Goal: Task Accomplishment & Management: Use online tool/utility

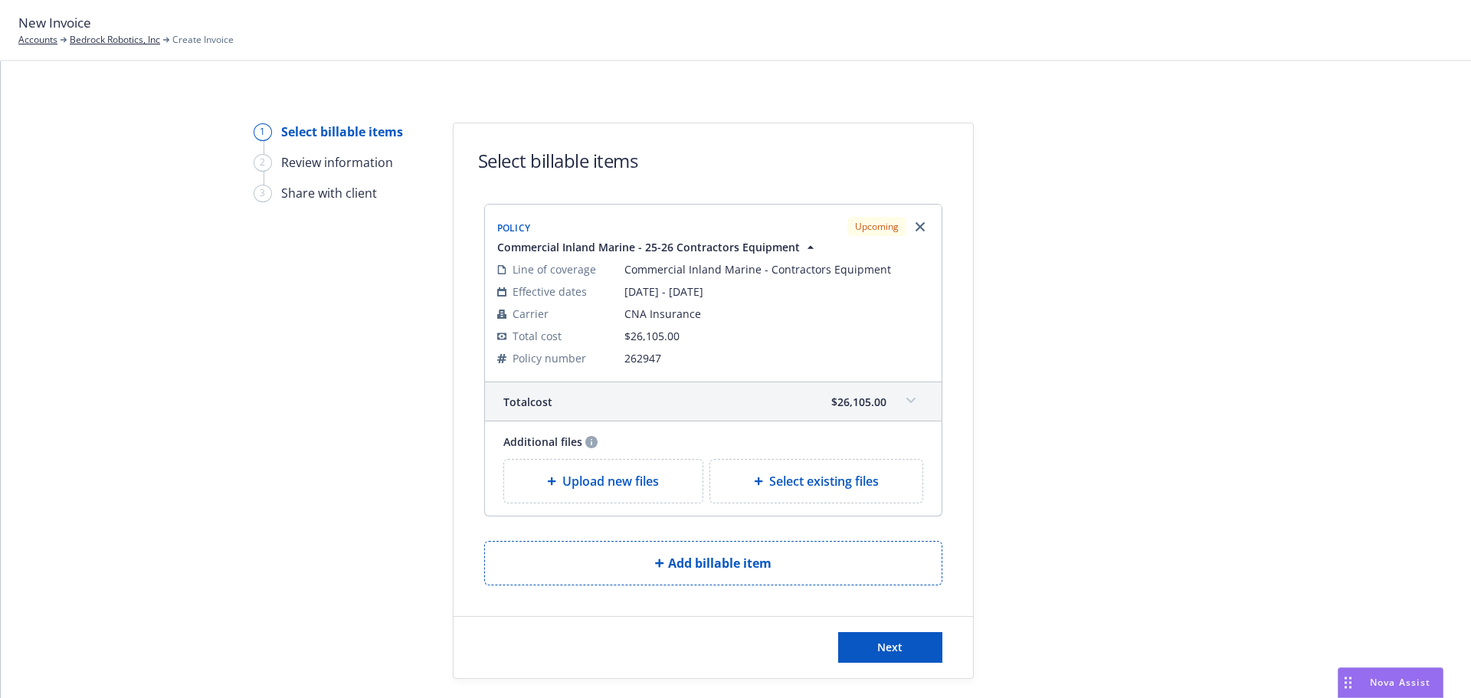
scroll to position [42, 0]
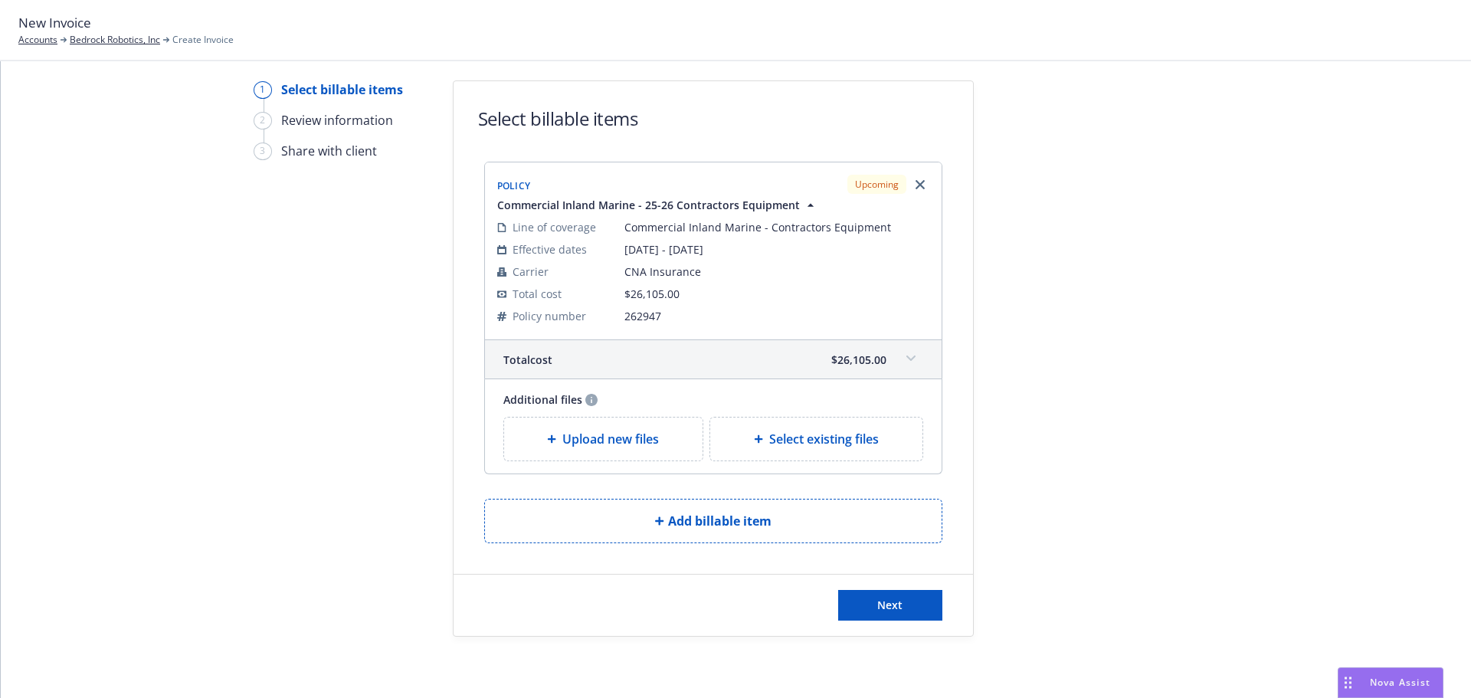
click at [571, 446] on span "Upload new files" at bounding box center [610, 439] width 97 height 18
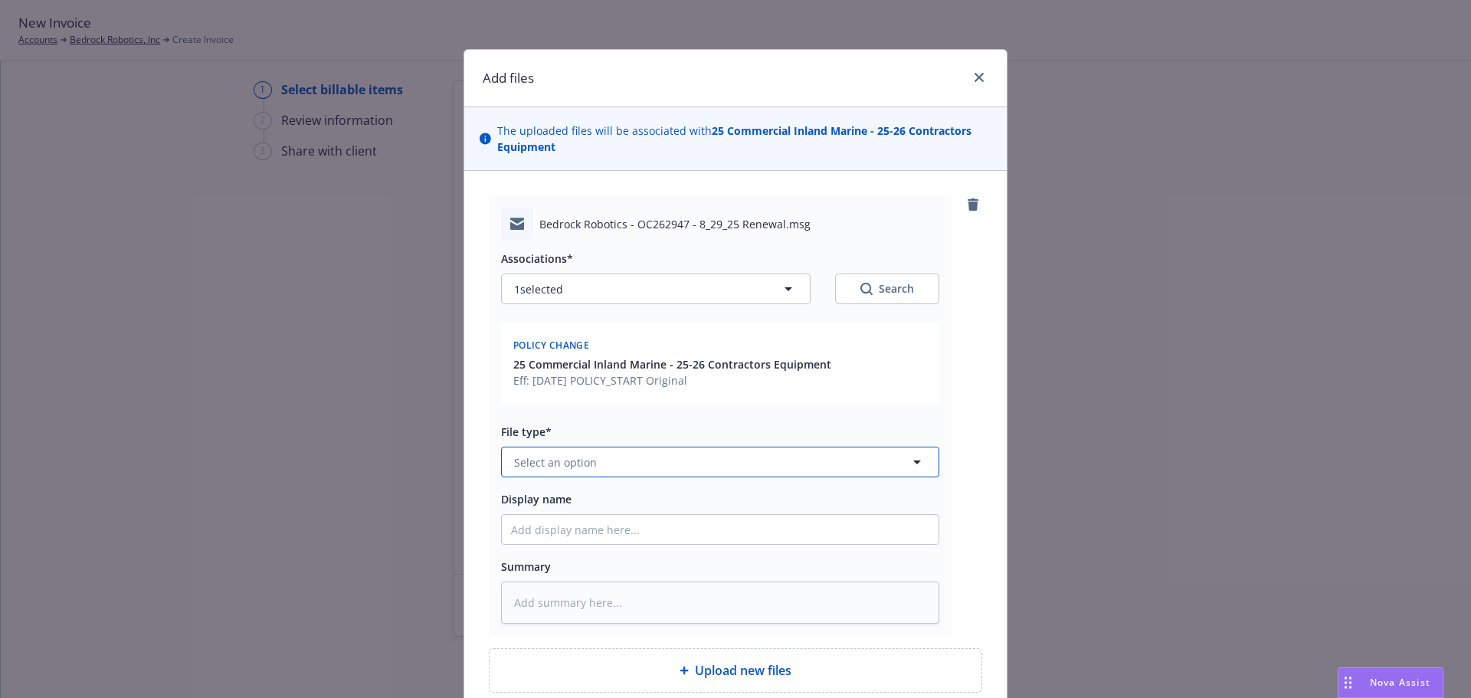
click at [577, 450] on button "Select an option" at bounding box center [720, 462] width 438 height 31
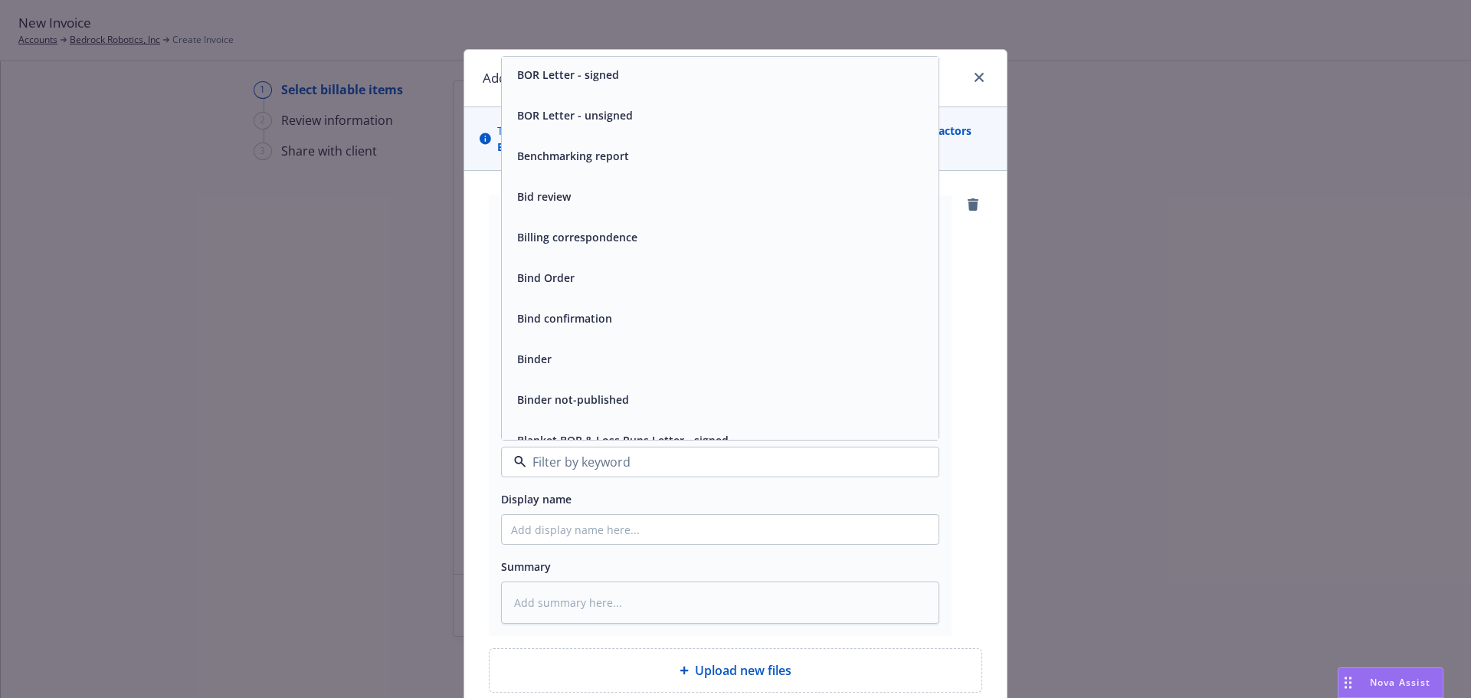
scroll to position [613, 0]
click at [588, 315] on span "Bind confirmation" at bounding box center [564, 317] width 95 height 16
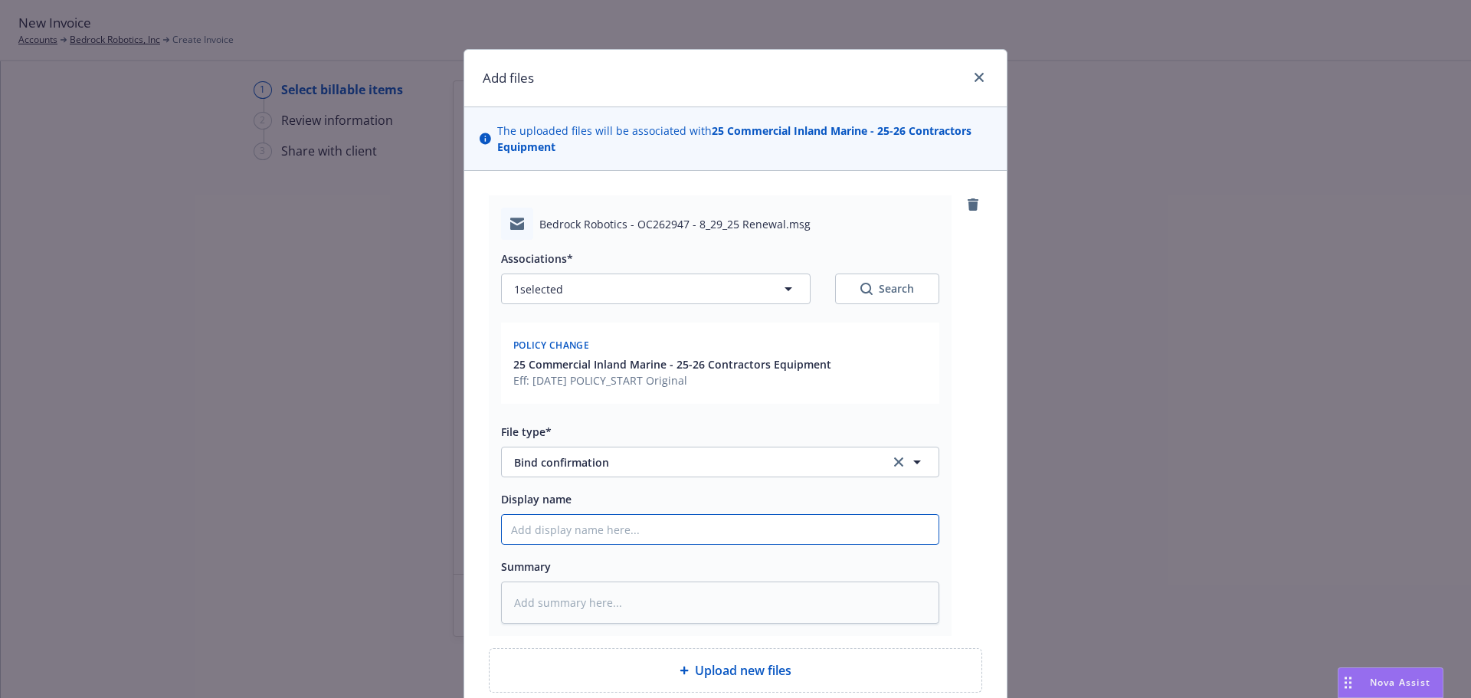
click at [589, 540] on input "Display name" at bounding box center [720, 529] width 437 height 29
type textarea "x"
type input "2"
type textarea "x"
type input "25"
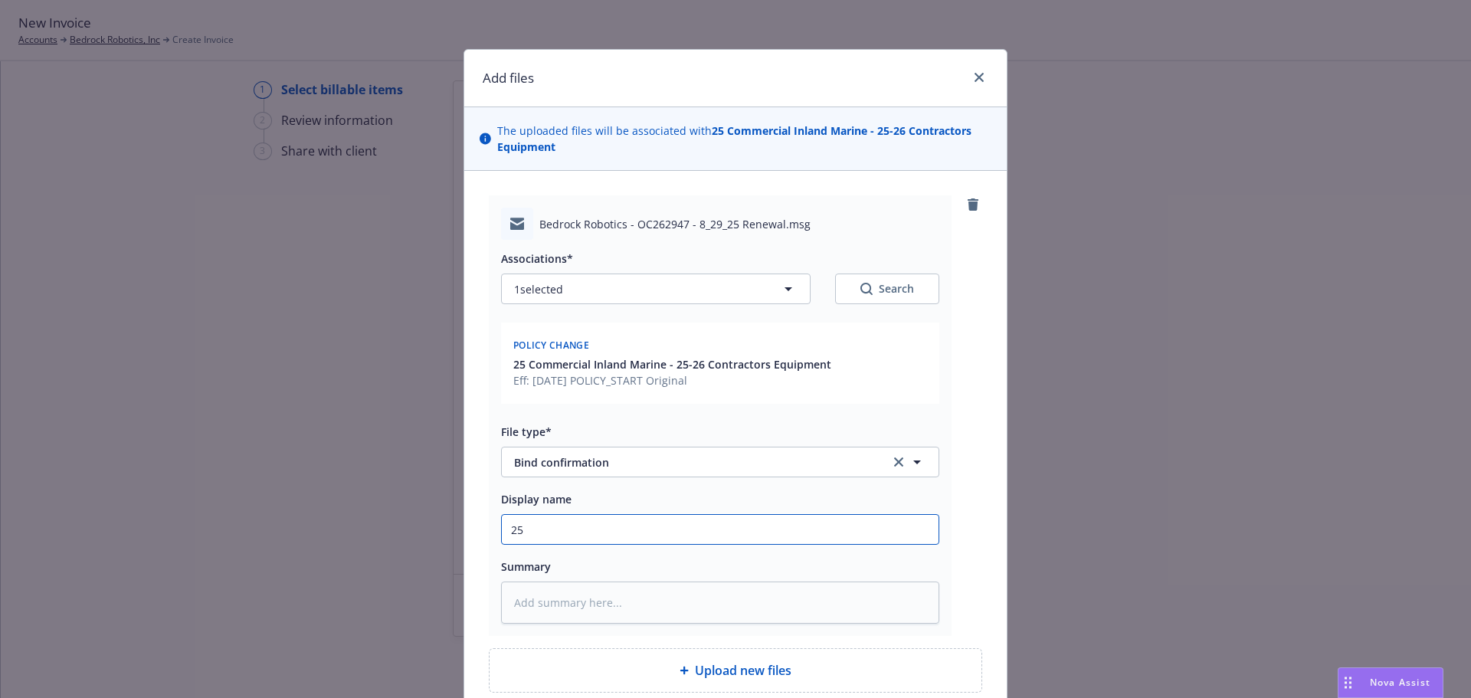
type textarea "x"
type input "25-"
type textarea "x"
type input "25-2"
type textarea "x"
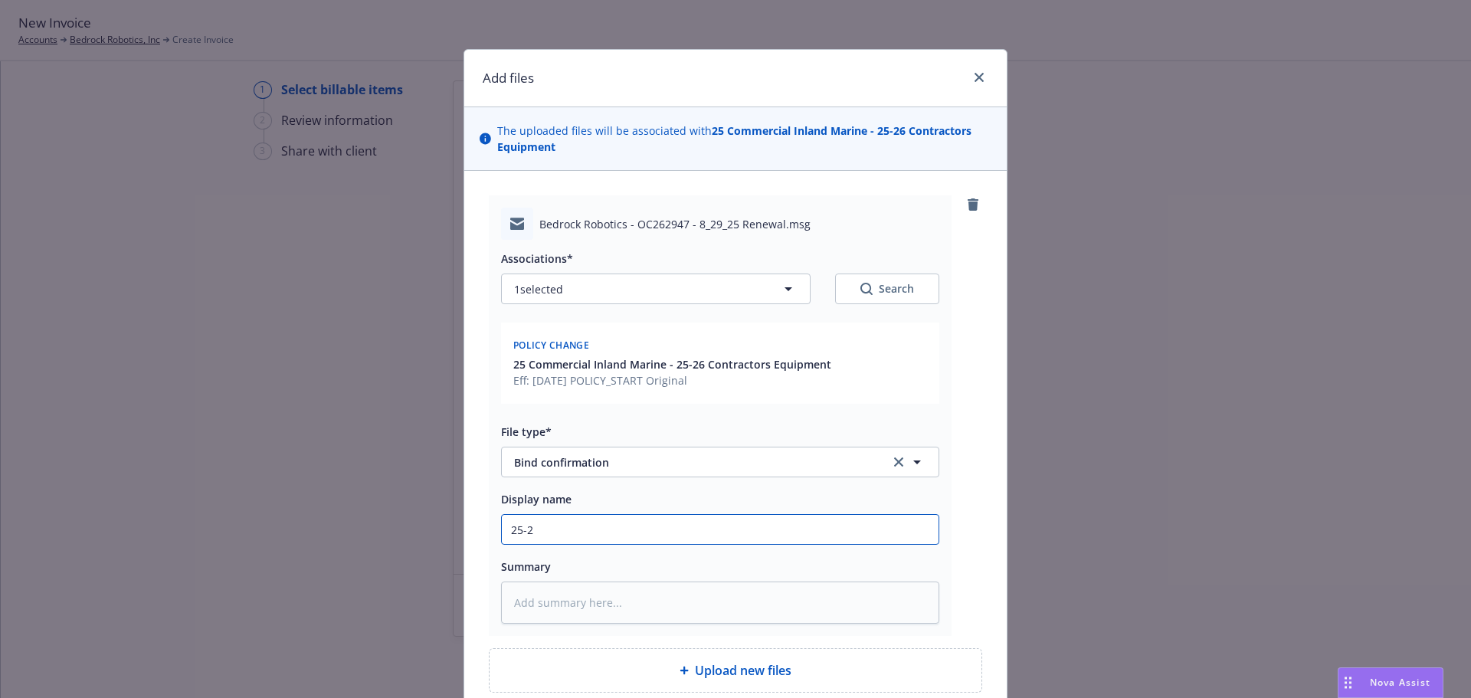
type input "25-26"
type textarea "x"
type input "25-26"
type textarea "x"
type input "25-26 E"
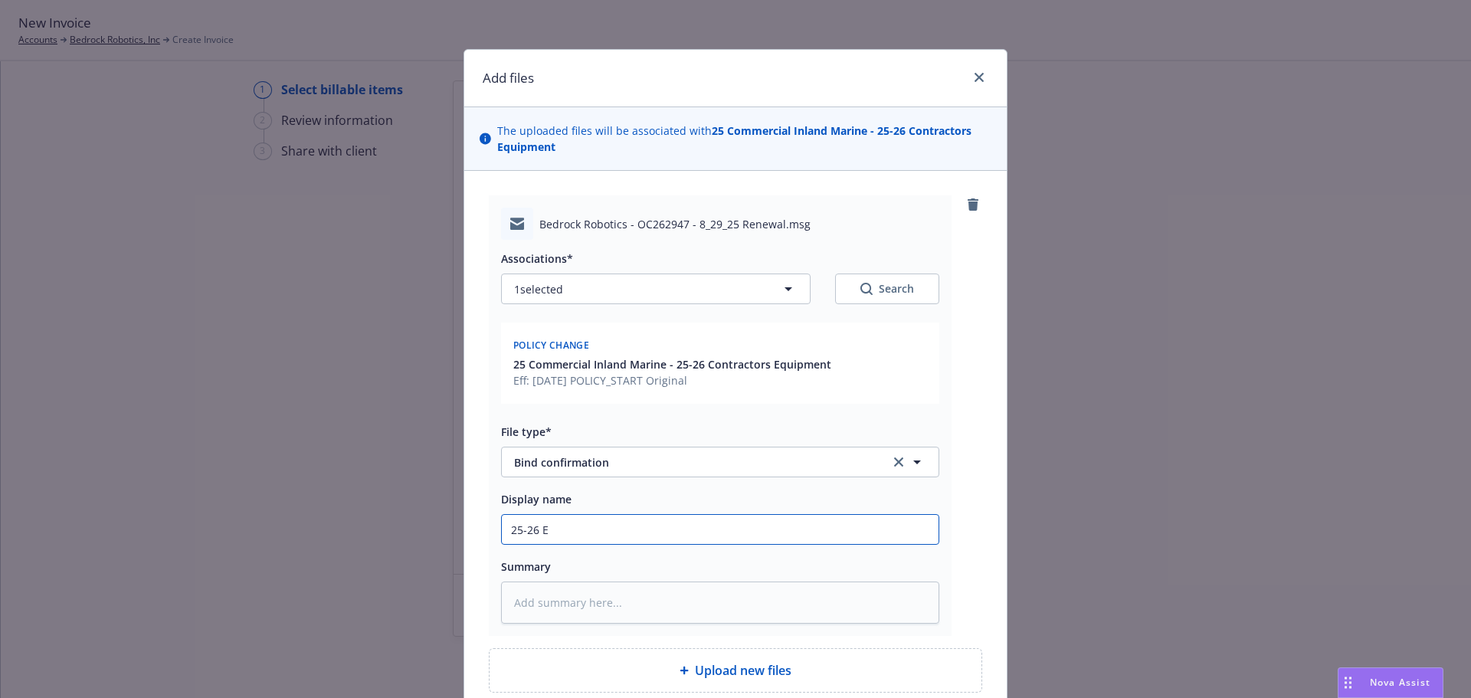
type textarea "x"
type input "25-26 Eq"
type textarea "x"
type input "25-26 Equ"
type textarea "x"
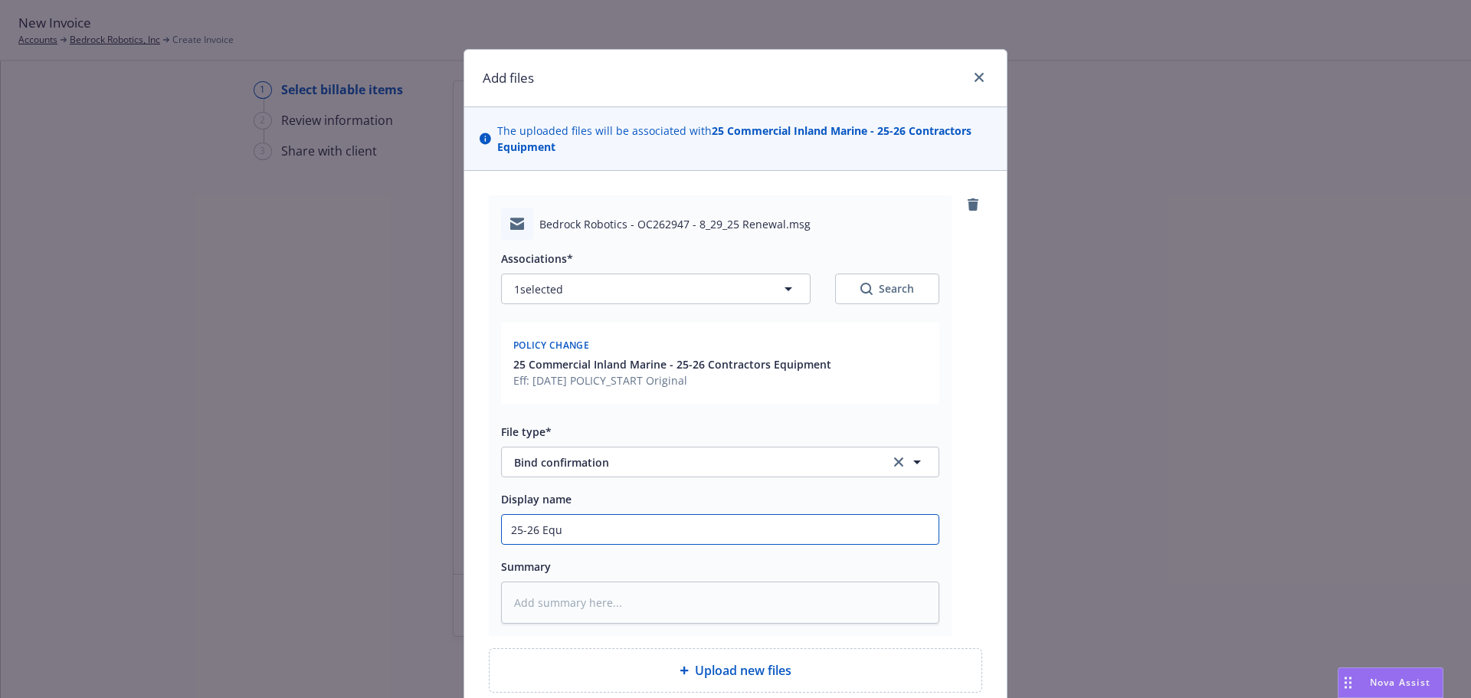
type input "25-26 Equi"
type textarea "x"
type input "25-26 Equip"
type textarea "x"
type input "25-26 Equipm"
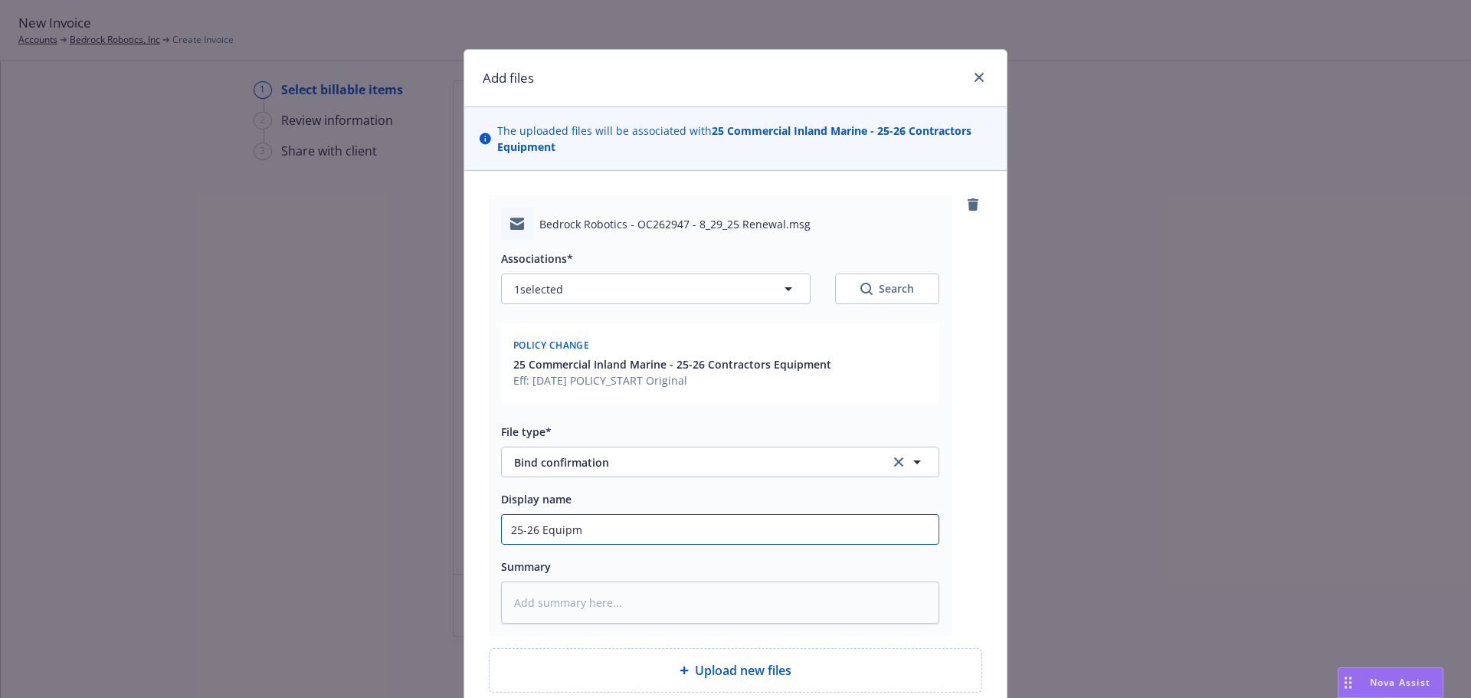
type textarea "x"
type input "25-26 Equipme"
type textarea "x"
type input "25-26 Equipmen"
type textarea "x"
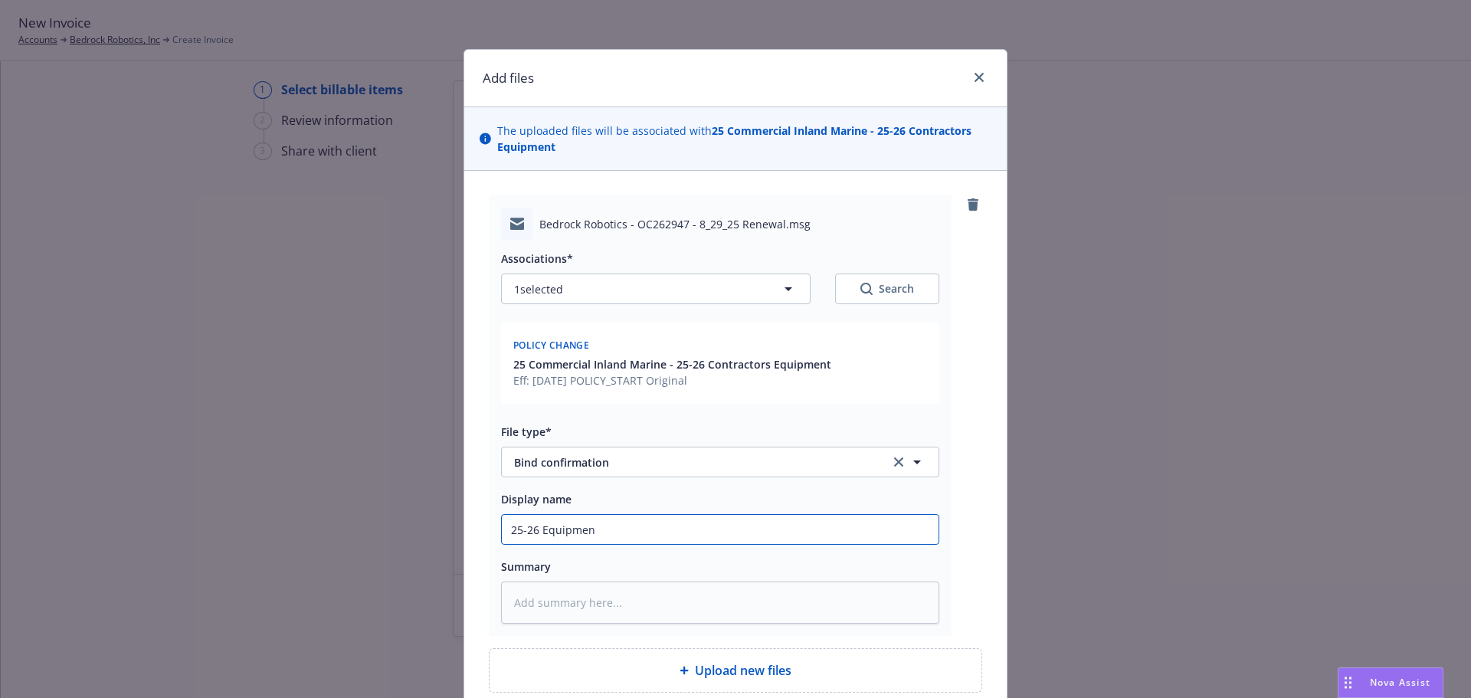
type input "25-26 Equipment"
type textarea "x"
type input "25-26 Equipment"
type textarea "x"
type input "25-26 Equipment F"
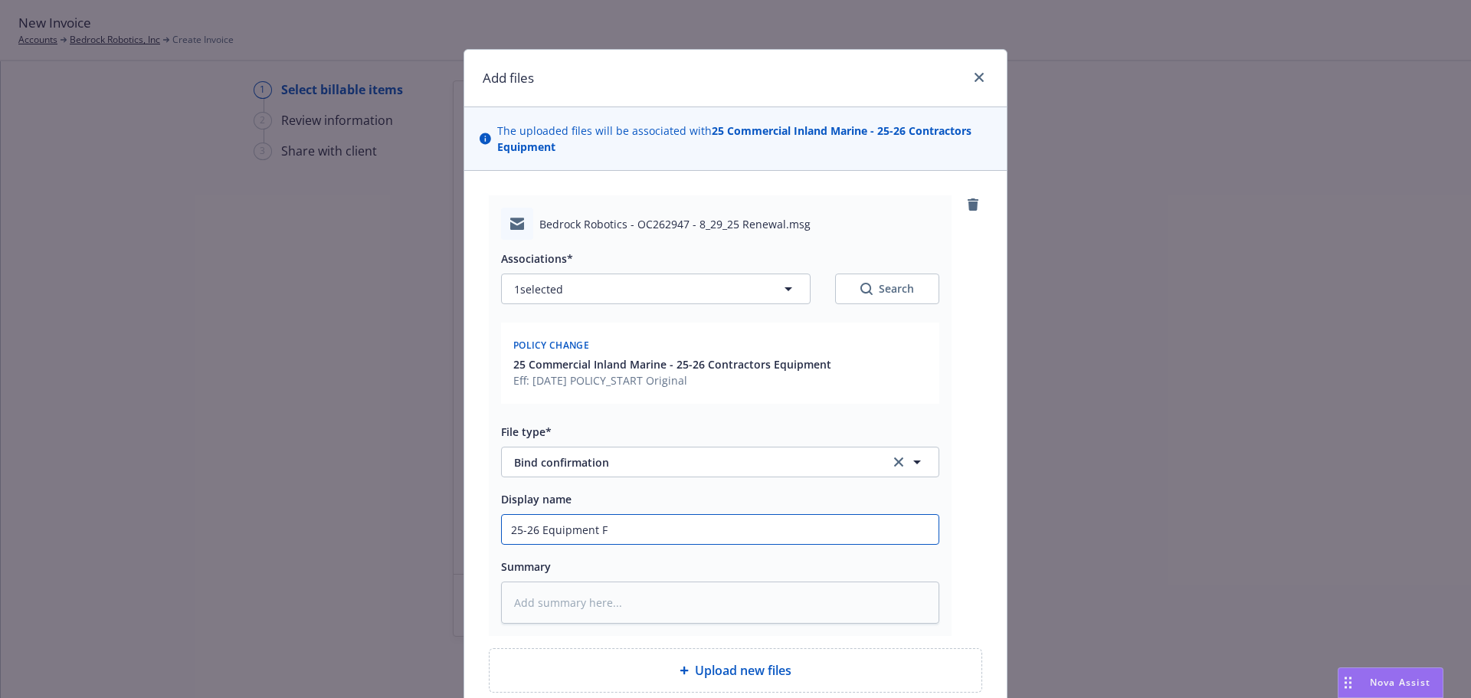
type textarea "x"
type input "25-26 Equipment Fl"
type textarea "x"
type input "25-26 Equipment Flo"
type textarea "x"
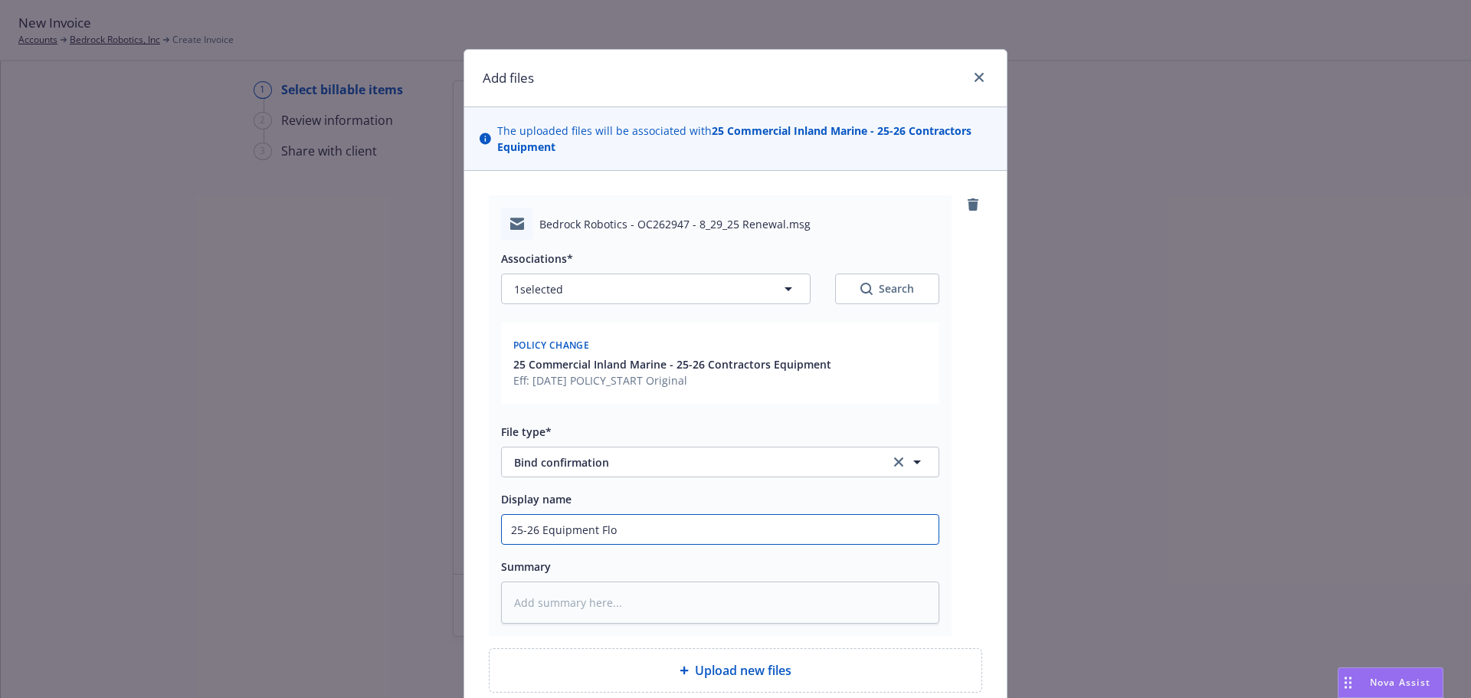
type input "25-26 Equipment Floa"
type textarea "x"
type input "25-26 Equipment Float"
type textarea "x"
type input "25-26 Equipment Floate"
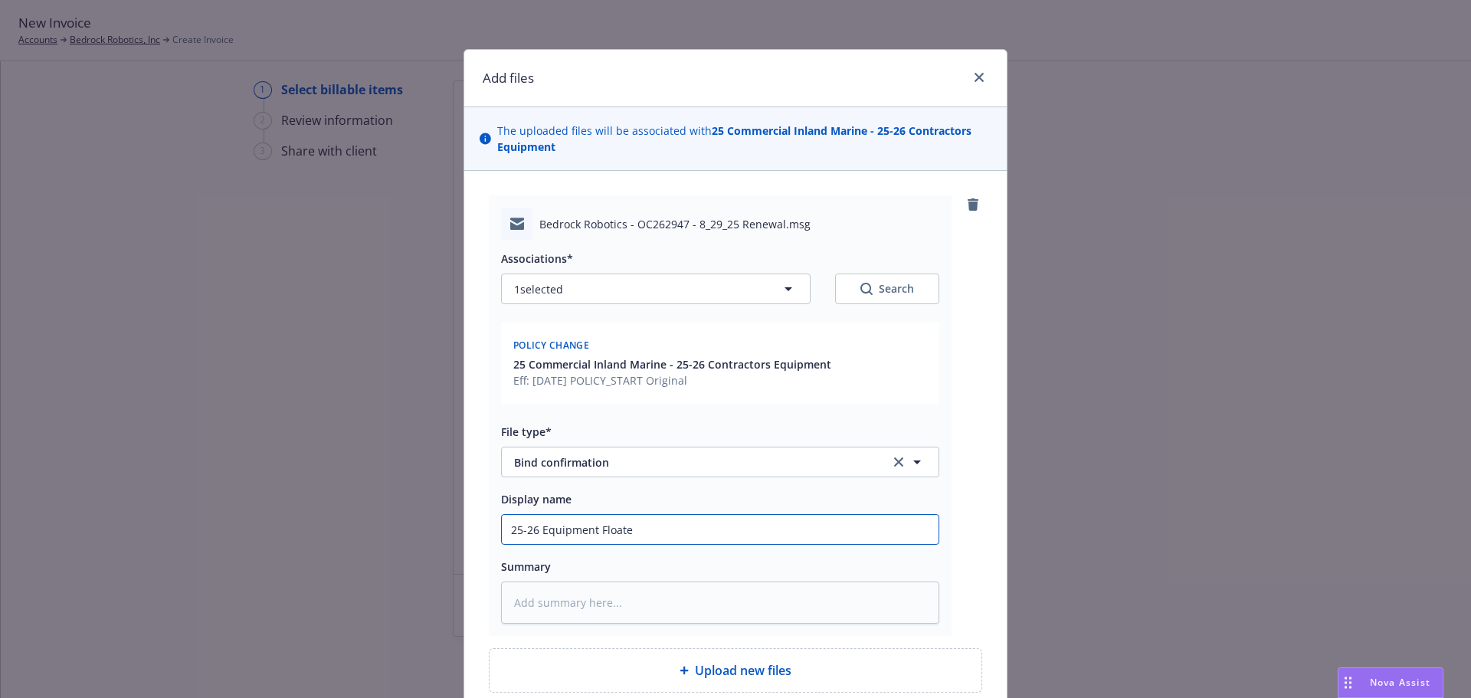
type textarea "x"
type input "25-26 Equipment Floater"
type textarea "x"
type input "25-26 Equipment Floater"
type textarea "x"
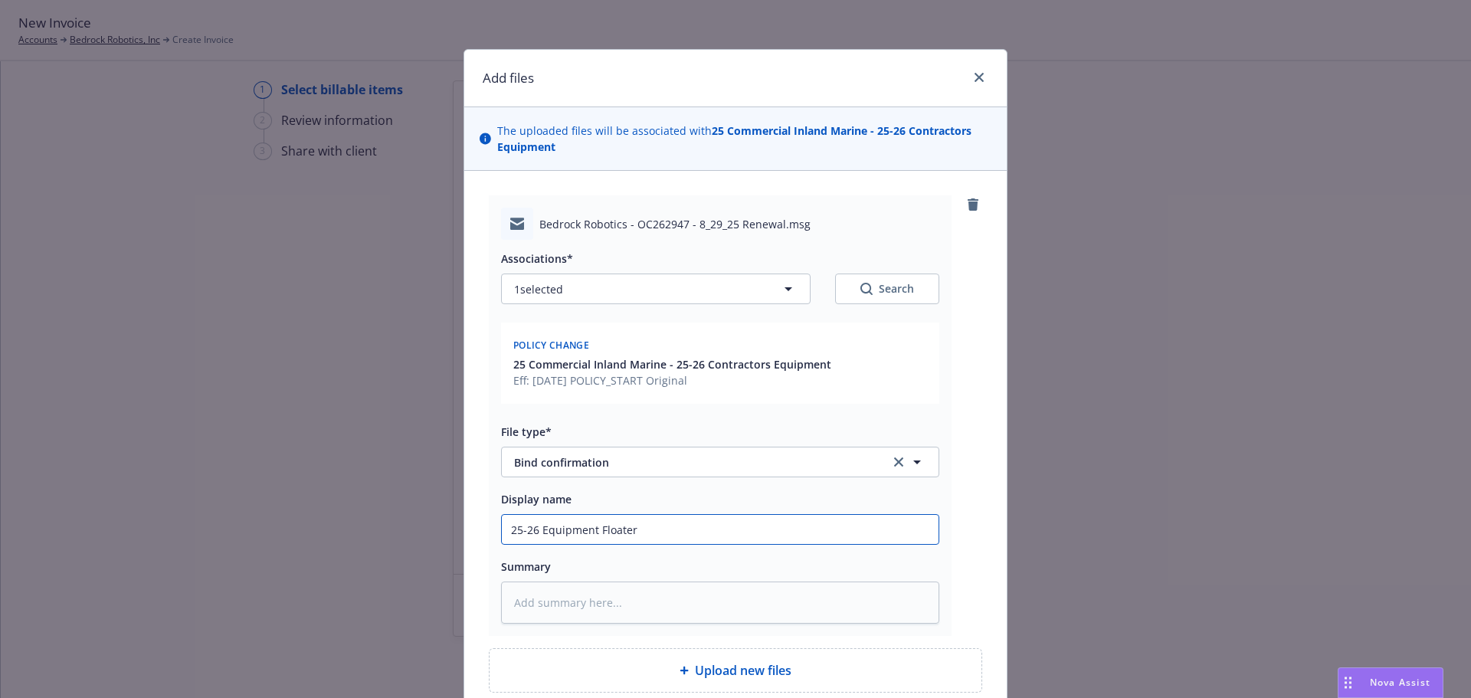
type input "25-26 Equipment Floater R"
type textarea "x"
type input "25-26 Equipment Floater Re"
type textarea "x"
type input "25-26 Equipment Floater Ren"
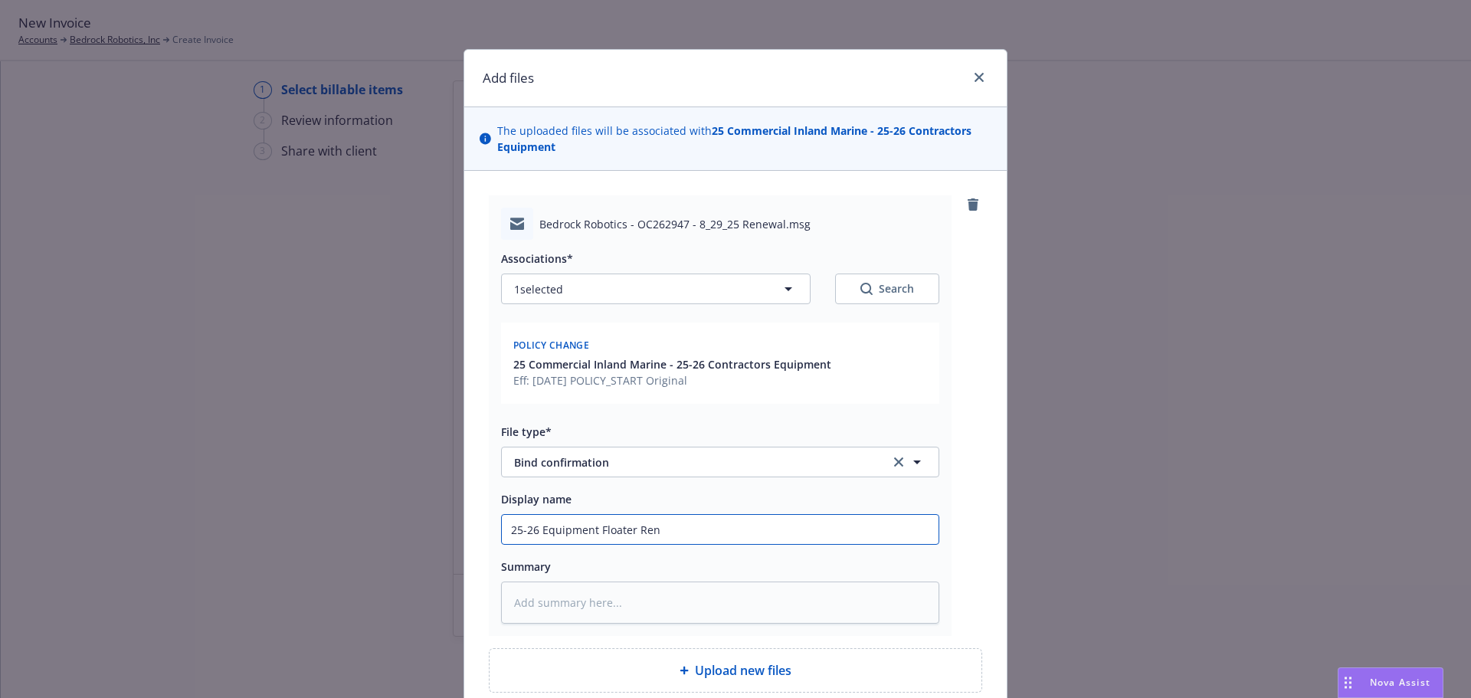
type textarea "x"
type input "25-26 Equipment Floater [PERSON_NAME]"
type textarea "x"
type input "25-26 Equipment Floater Renew"
type textarea "x"
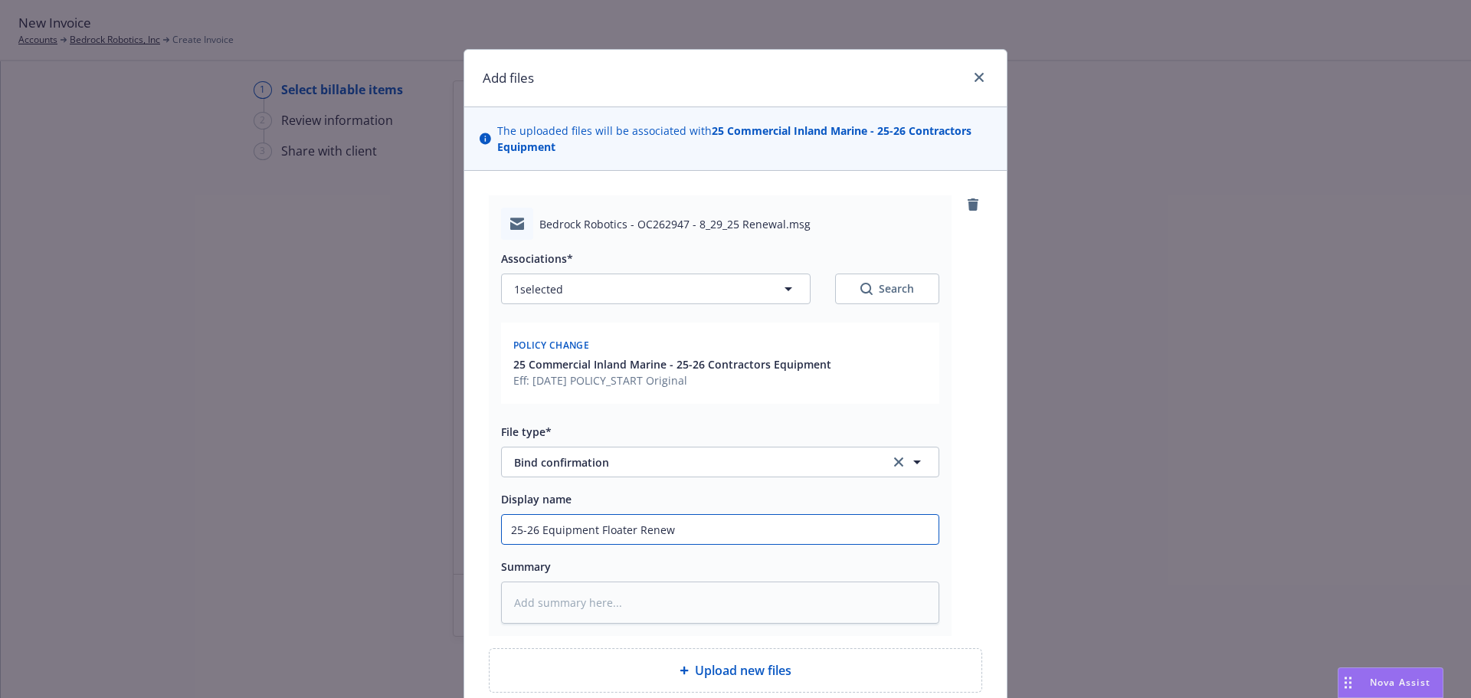
type input "25-26 Equipment Floater Renewa"
type textarea "x"
type input "25-26 Equipment Floater Renewal"
type textarea "x"
type input "25-26 Equipment Floater Renewal"
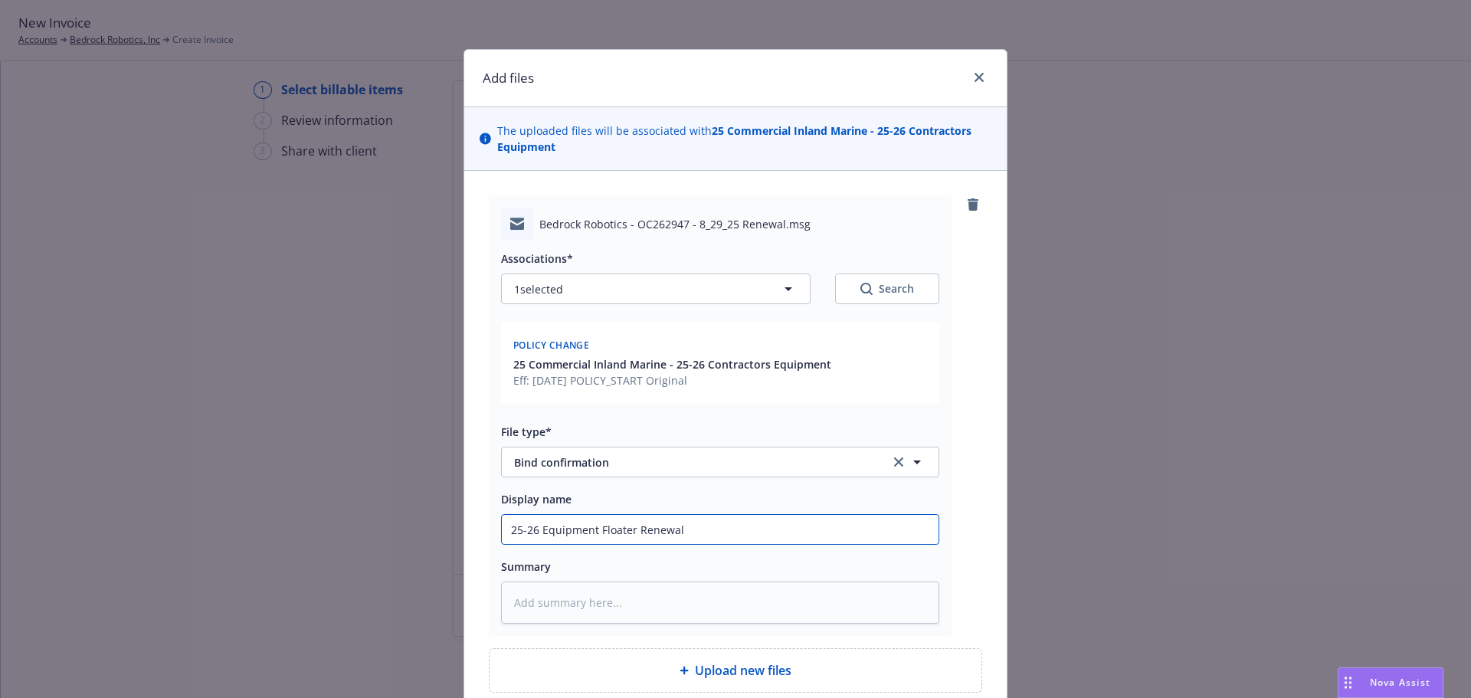
type textarea "x"
type input "25-26 Equipment Floater Renewal b"
type textarea "x"
type input "25-26 Equipment Floater Renewal bo"
type textarea "x"
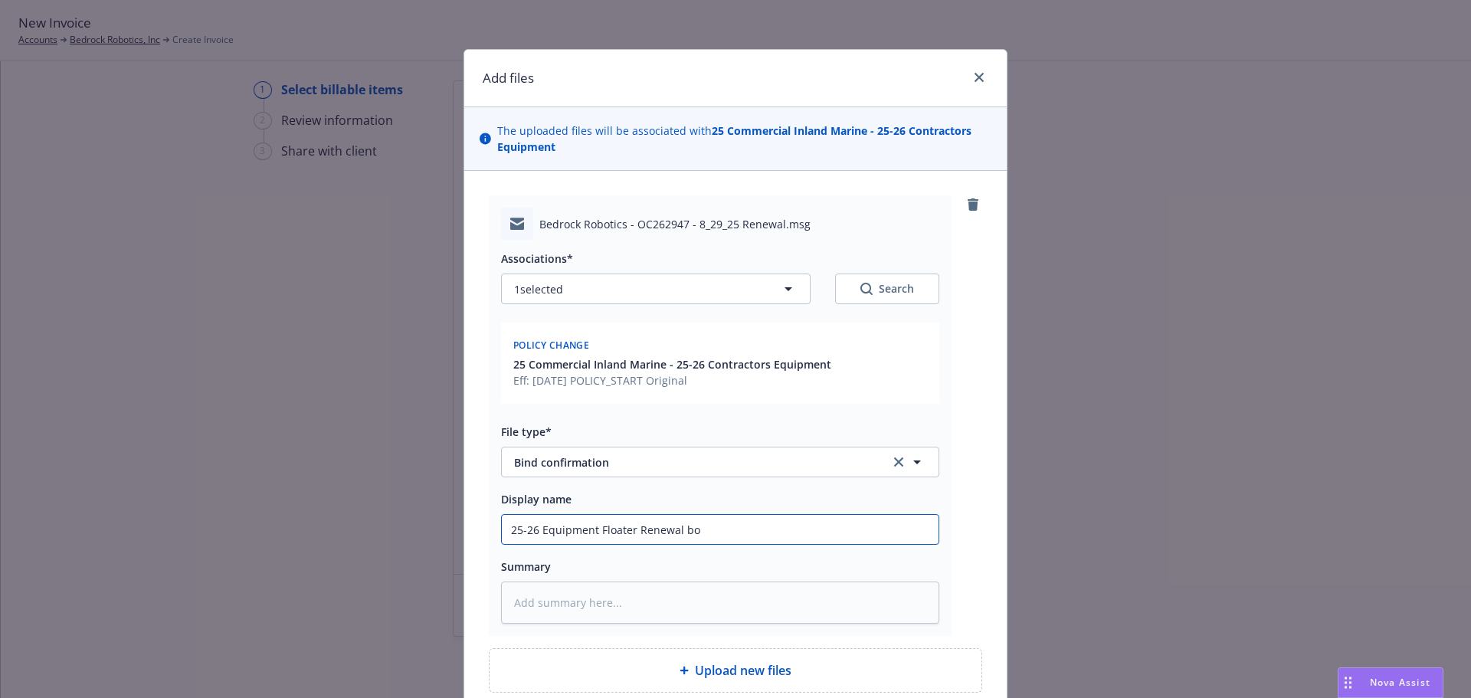
type input "25-26 Equipment Floater Renewal bou"
type textarea "x"
type input "25-26 Equipment Floater Renewal boun"
type textarea "x"
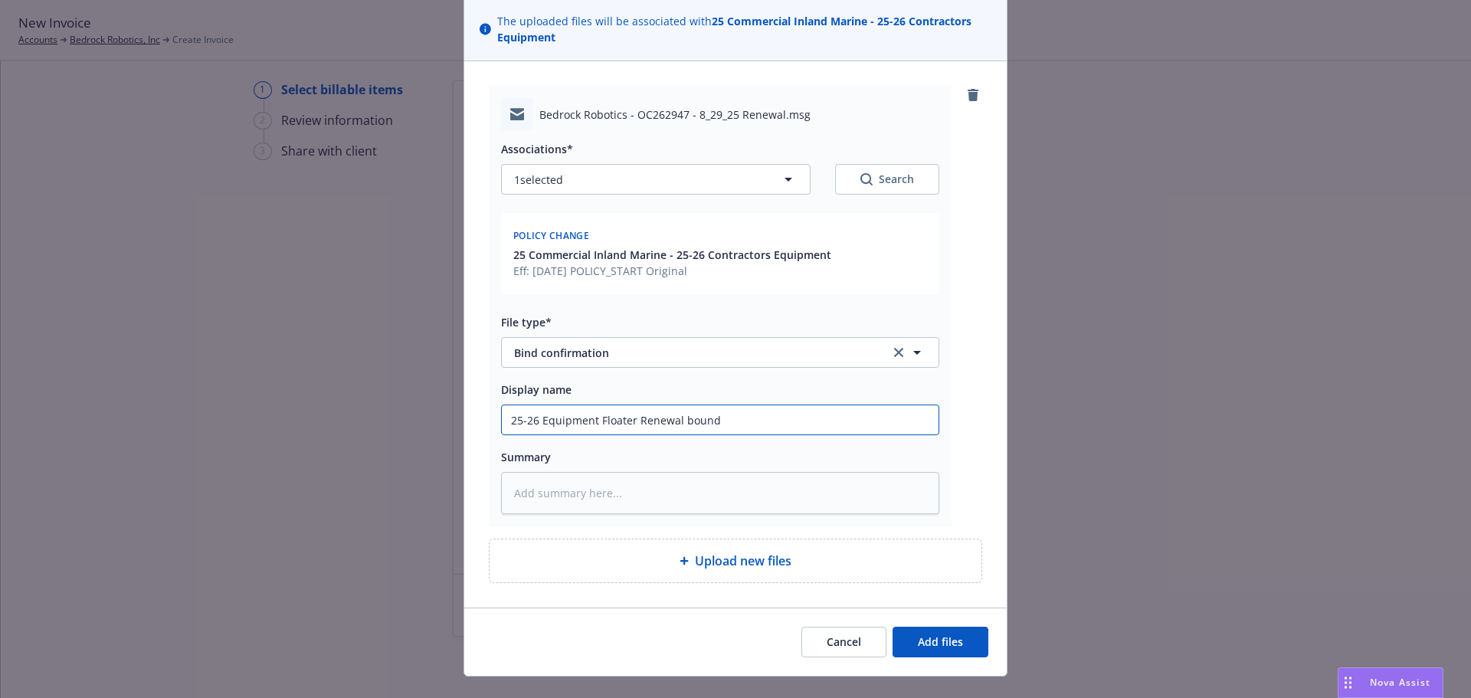
scroll to position [137, 0]
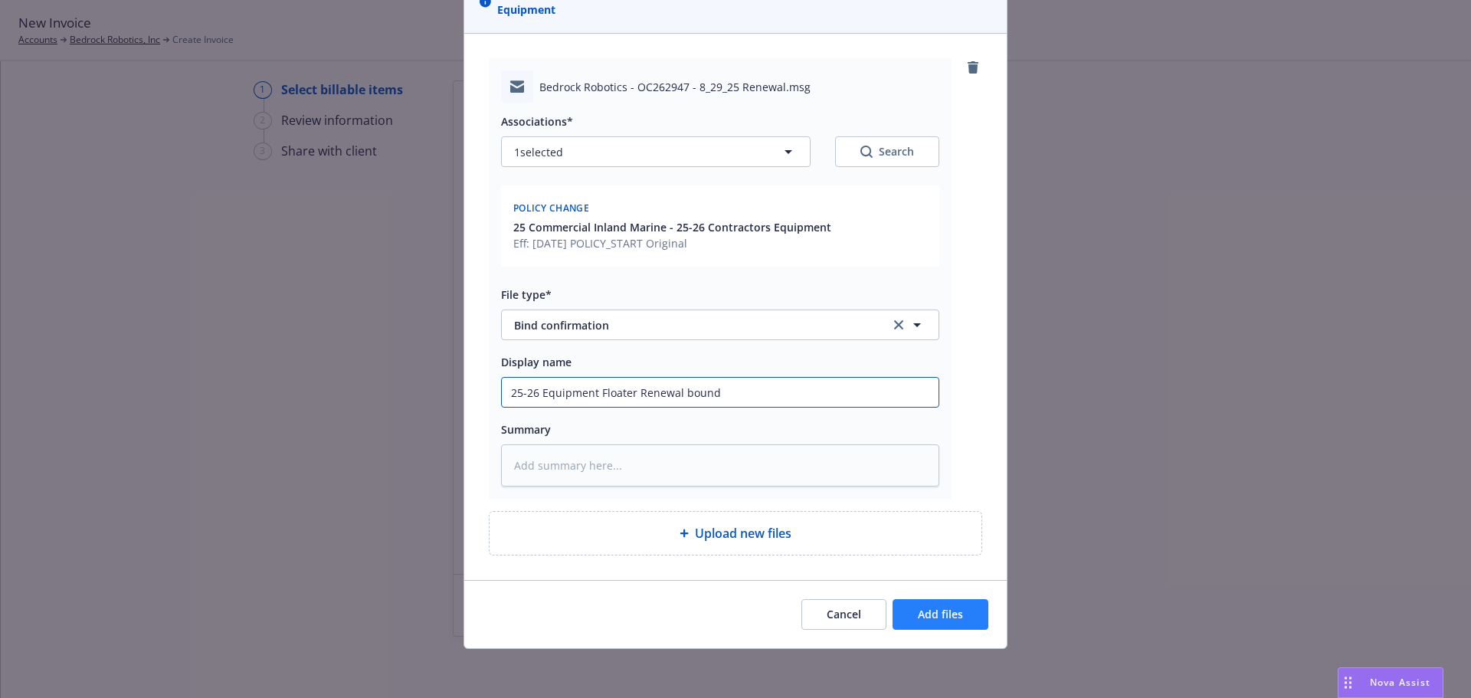
type input "25-26 Equipment Floater Renewal bound"
click at [929, 607] on span "Add files" at bounding box center [940, 614] width 45 height 15
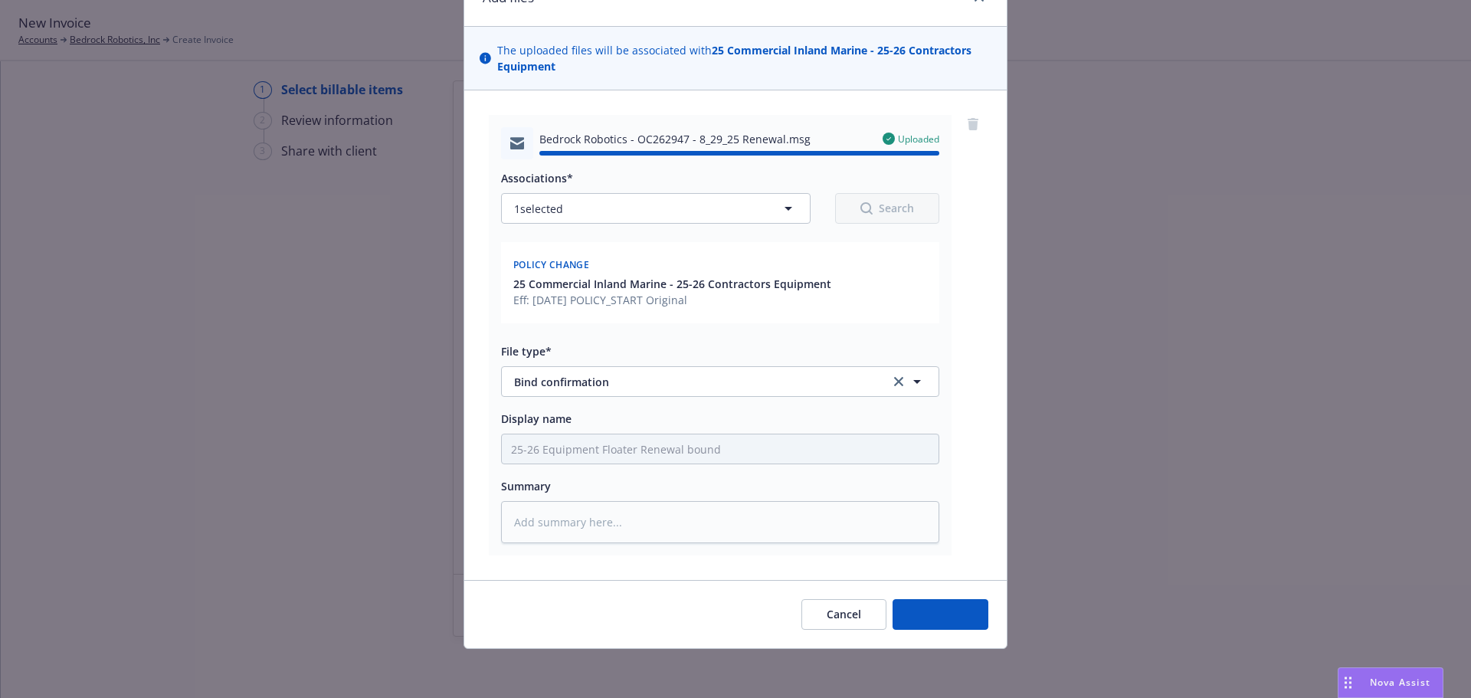
type textarea "x"
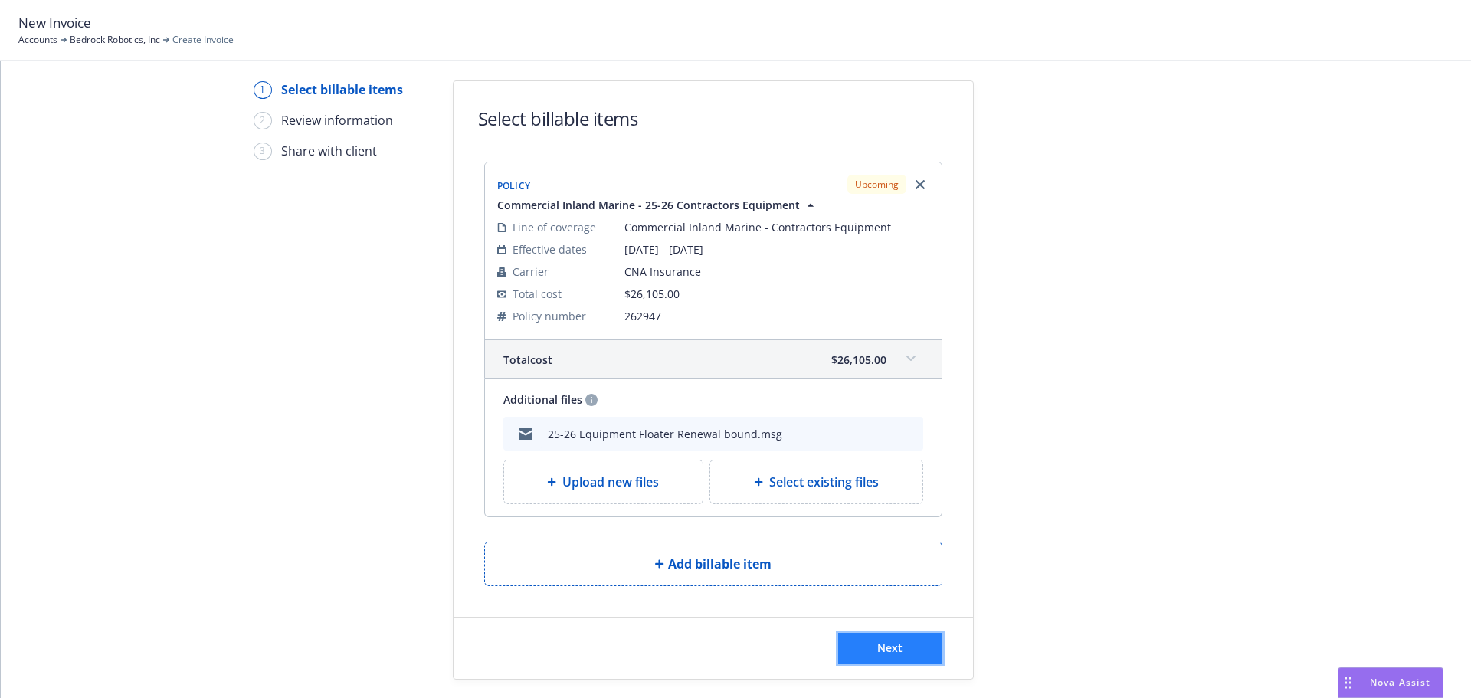
click at [866, 641] on button "Next" at bounding box center [890, 648] width 104 height 31
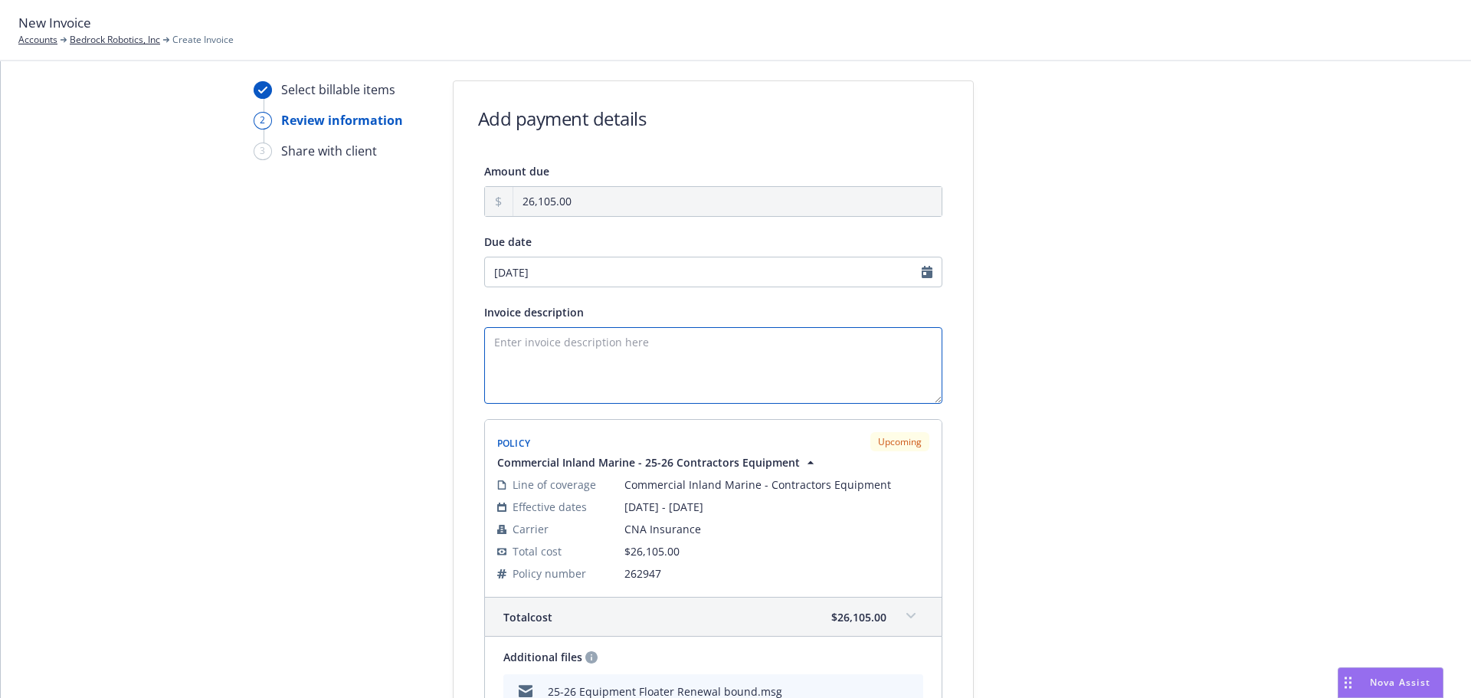
click at [568, 349] on textarea "Invoice description" at bounding box center [713, 365] width 458 height 77
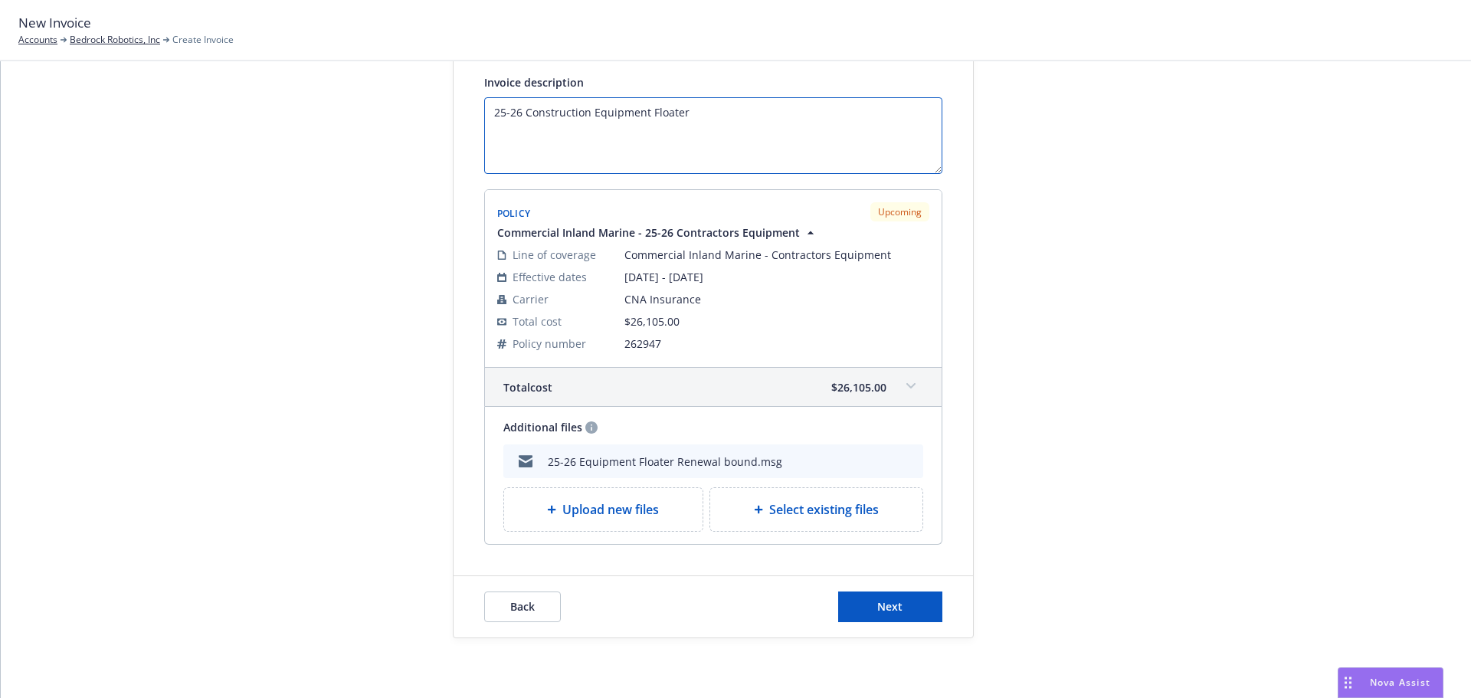
scroll to position [273, 0]
type textarea "25-26 Construction Equipment Floater"
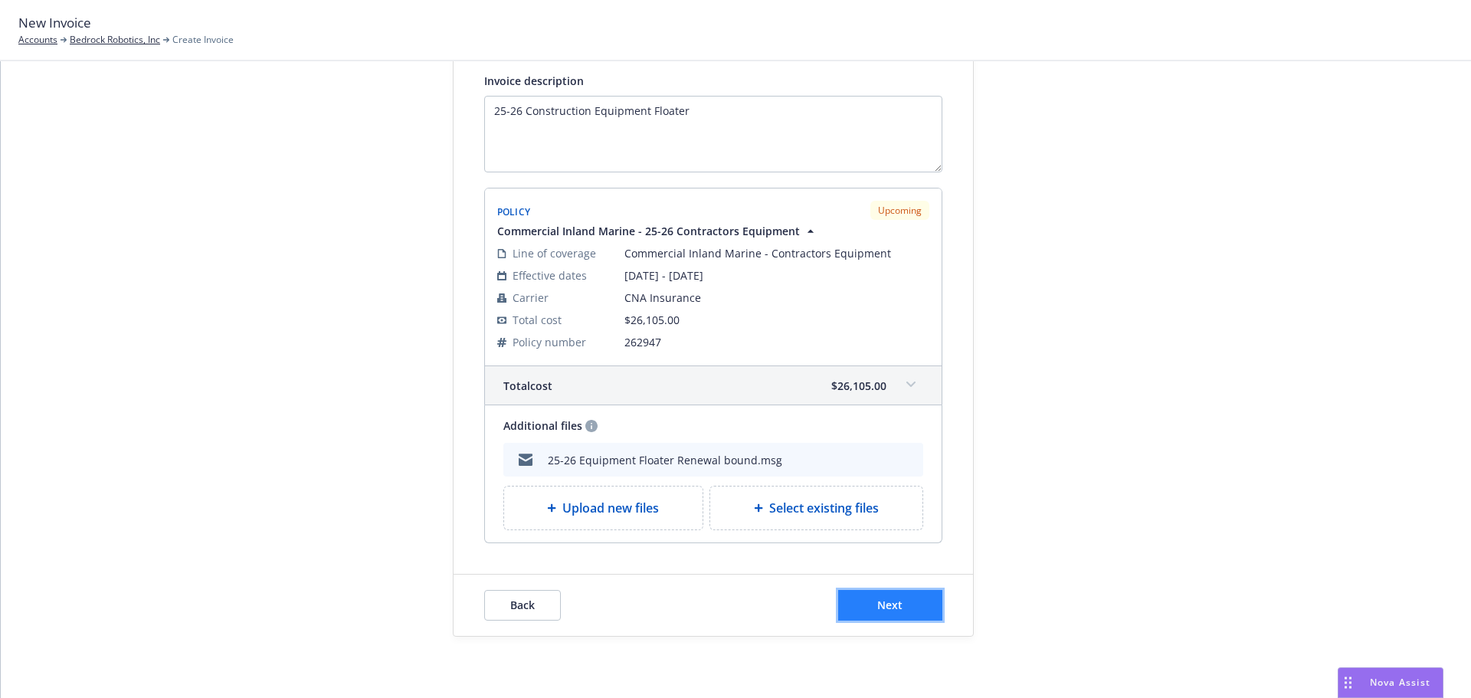
click at [886, 607] on span "Next" at bounding box center [889, 605] width 25 height 15
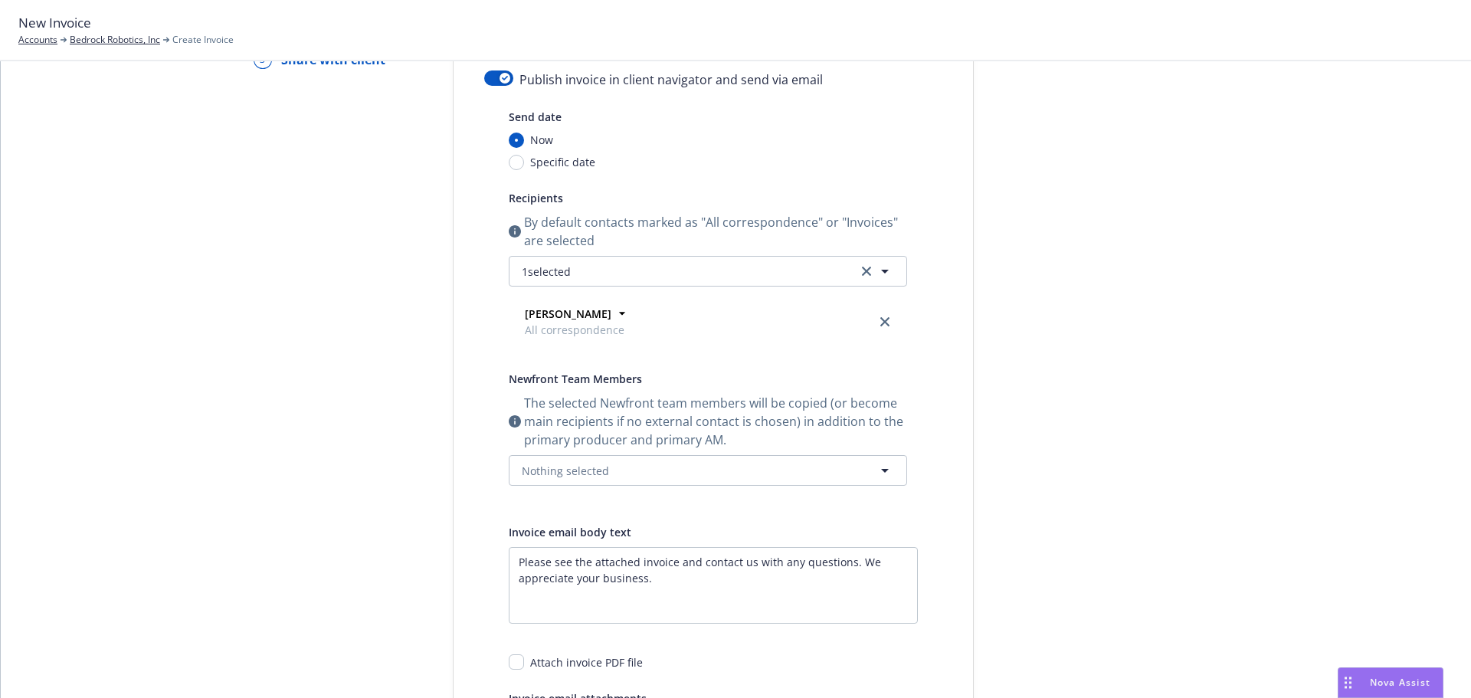
scroll to position [120, 0]
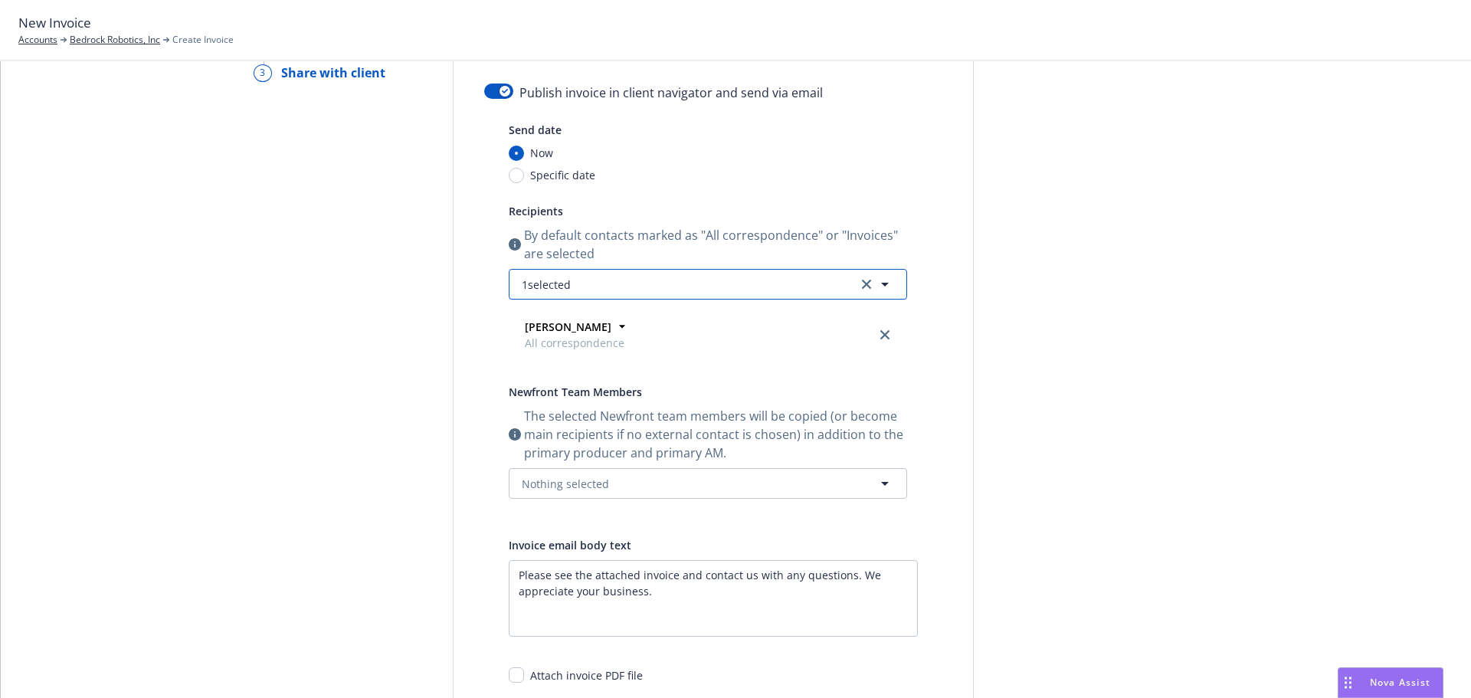
click at [881, 283] on icon "button" at bounding box center [885, 285] width 8 height 4
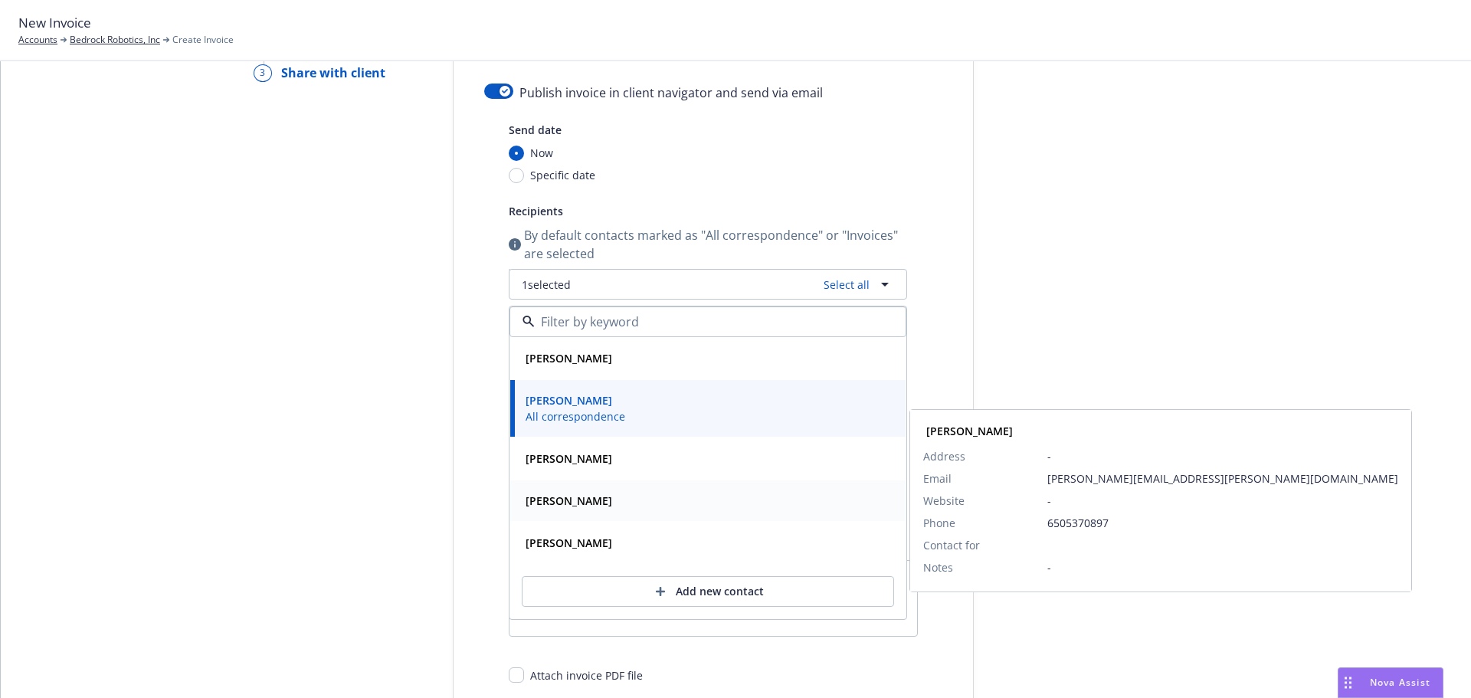
click at [670, 491] on div "[PERSON_NAME]" at bounding box center [707, 500] width 377 height 22
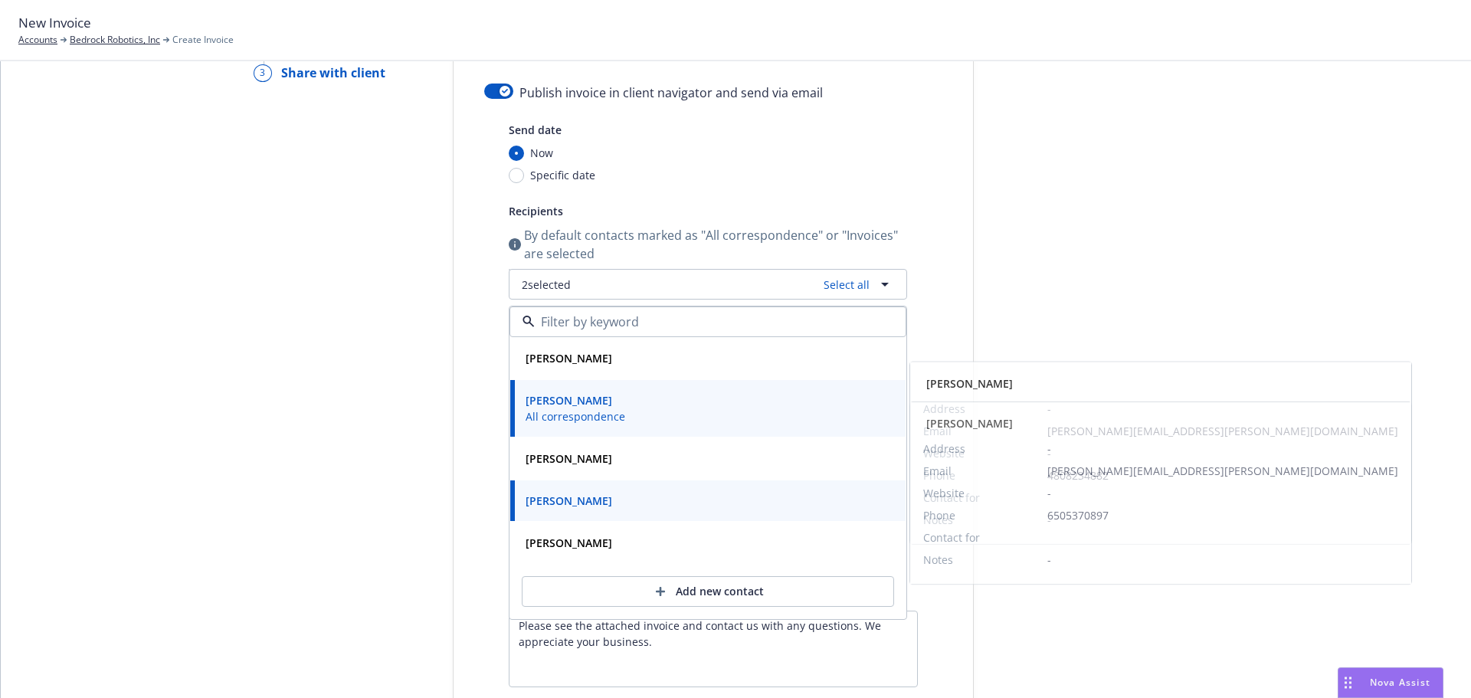
click at [1242, 319] on div "Select billable items Review information 3 Share with client Share with client …" at bounding box center [735, 458] width 1433 height 912
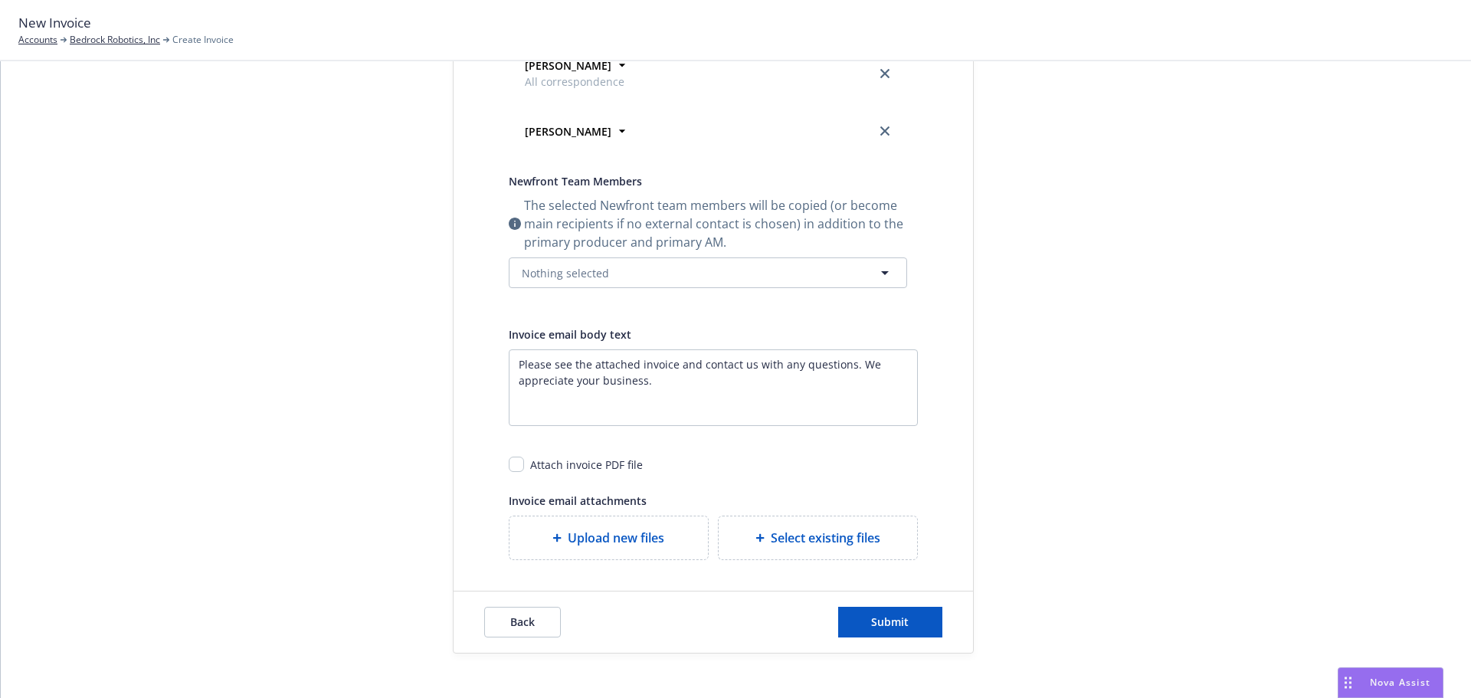
scroll to position [398, 0]
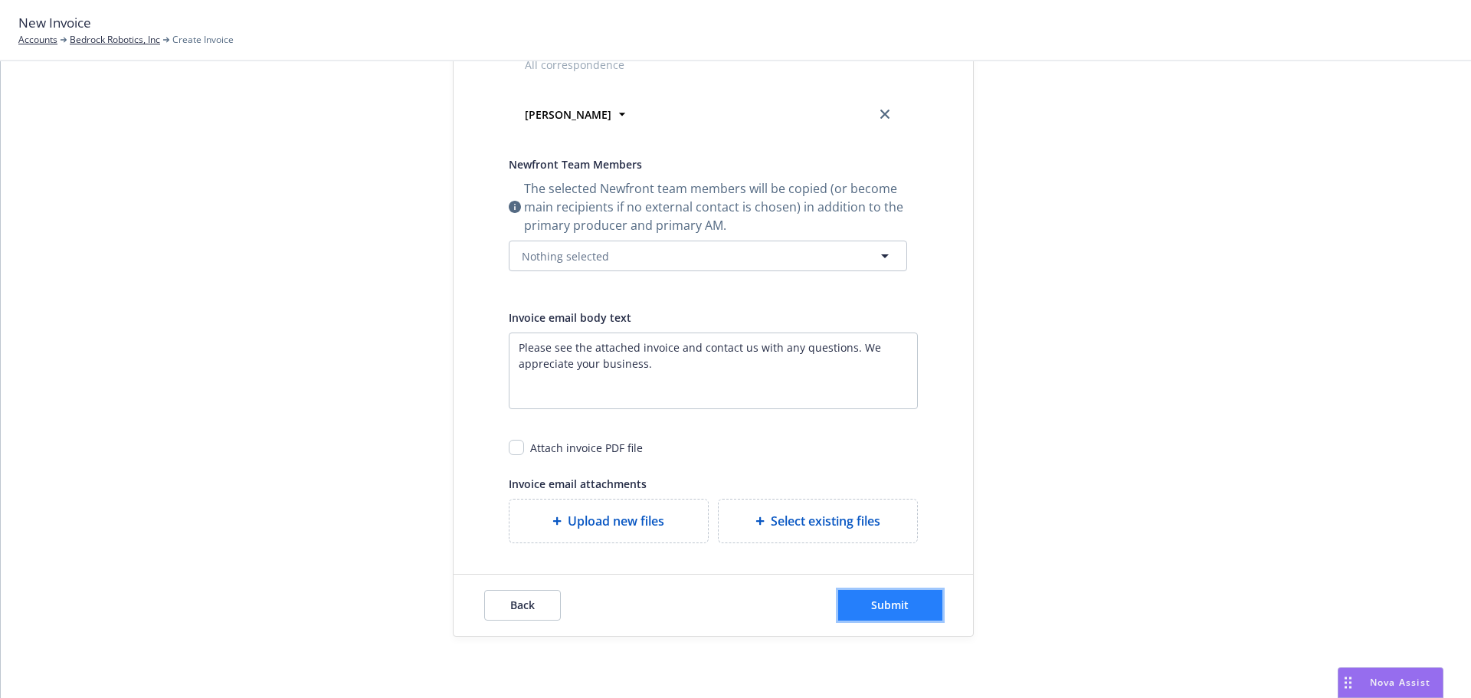
click at [899, 604] on span "Submit" at bounding box center [890, 605] width 38 height 15
